Goal: Transaction & Acquisition: Purchase product/service

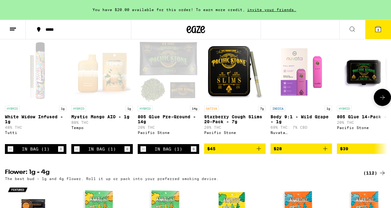
scroll to position [499, 0]
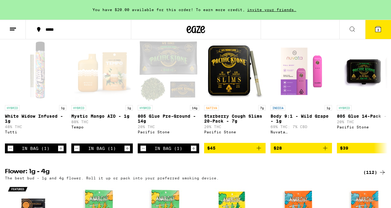
click at [380, 33] on icon at bounding box center [378, 29] width 7 height 7
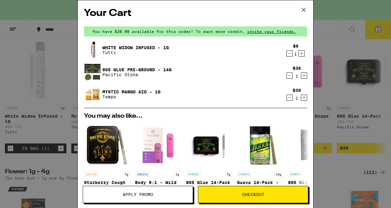
click at [287, 99] on icon "Decrement" at bounding box center [290, 97] width 6 height 7
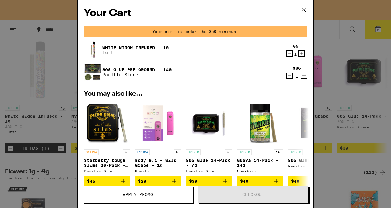
click at [289, 55] on icon "Decrement" at bounding box center [290, 53] width 6 height 7
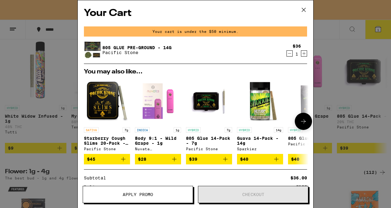
click at [124, 162] on icon "Add to bag" at bounding box center [123, 159] width 7 height 7
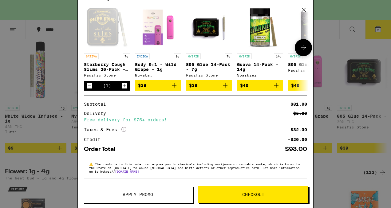
scroll to position [100, 0]
